Goal: Find specific page/section: Find specific page/section

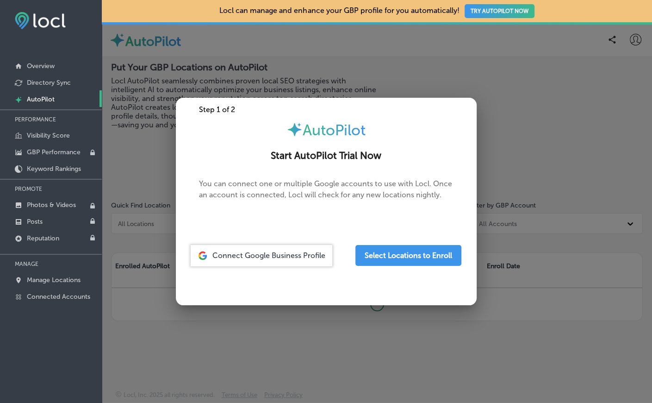
click at [436, 81] on div at bounding box center [326, 201] width 652 height 403
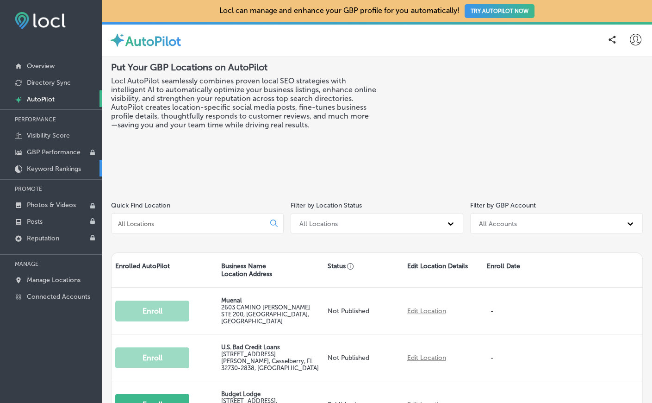
click at [55, 170] on p "Keyword Rankings" at bounding box center [54, 169] width 54 height 8
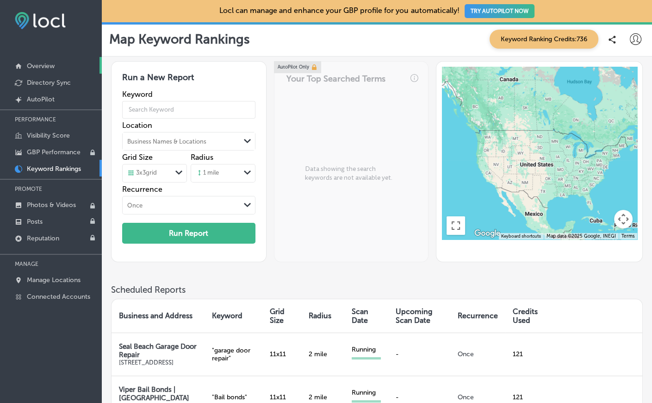
click at [56, 68] on link "Overview" at bounding box center [51, 65] width 102 height 17
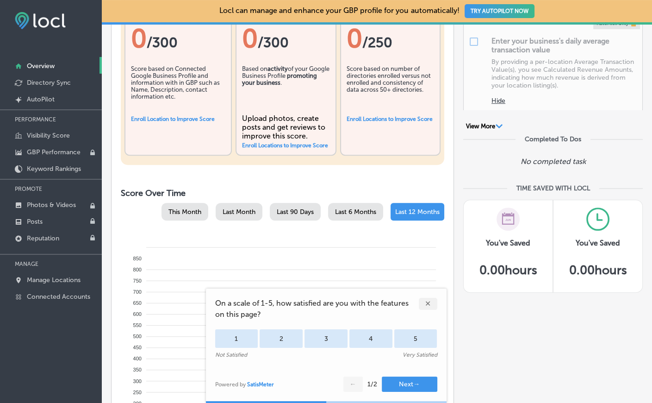
scroll to position [693, 0]
